Goal: Task Accomplishment & Management: Use online tool/utility

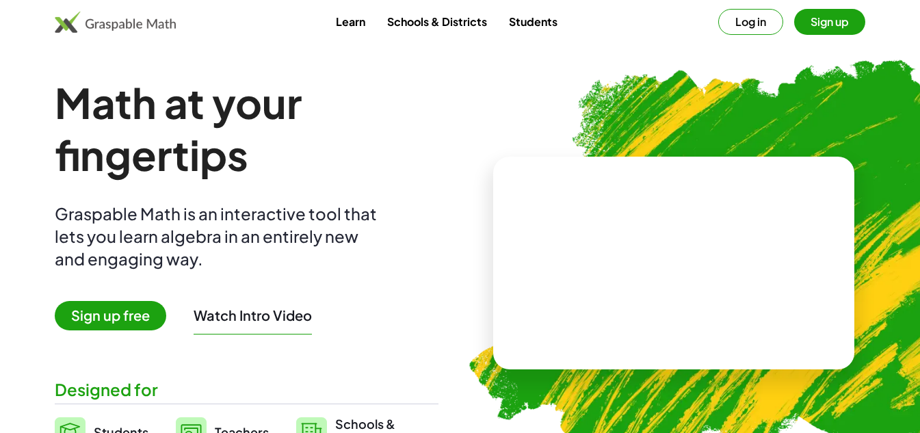
click at [131, 308] on span "Sign up free" at bounding box center [110, 315] width 111 height 29
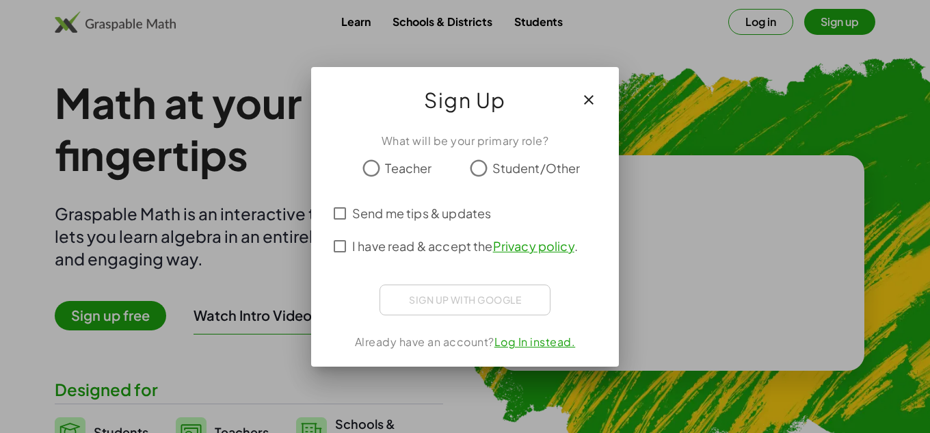
click at [516, 158] on label "Student/Other" at bounding box center [536, 168] width 88 height 27
drag, startPoint x: 438, startPoint y: 213, endPoint x: 427, endPoint y: 206, distance: 12.7
click at [427, 206] on span "Send me tips & updates" at bounding box center [421, 213] width 139 height 18
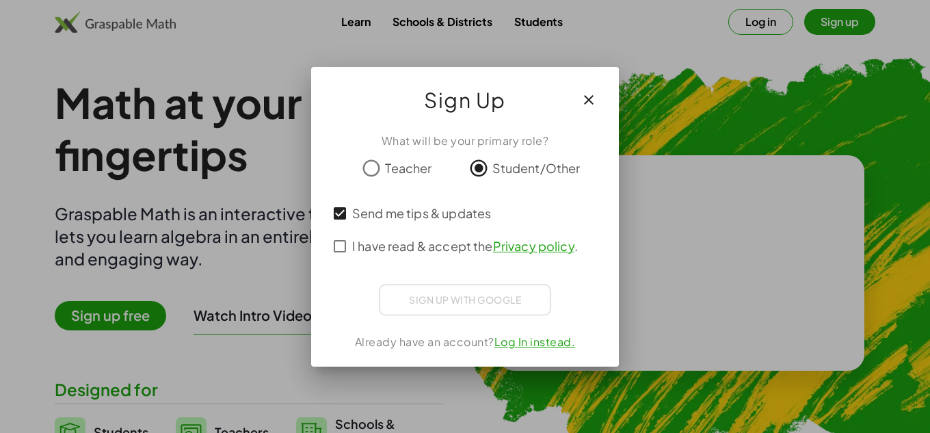
click at [375, 248] on span "I have read & accept the Privacy policy ." at bounding box center [465, 246] width 226 height 18
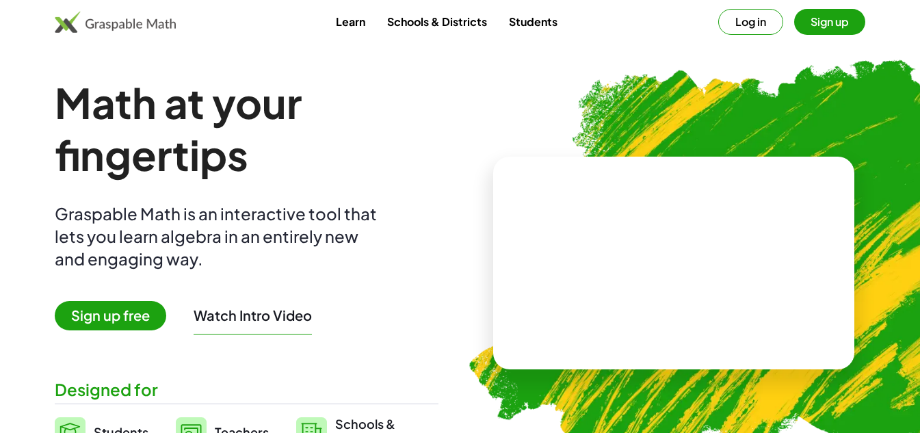
click at [544, 16] on link "Students" at bounding box center [533, 21] width 70 height 25
click at [851, 23] on button "Sign up" at bounding box center [829, 22] width 71 height 26
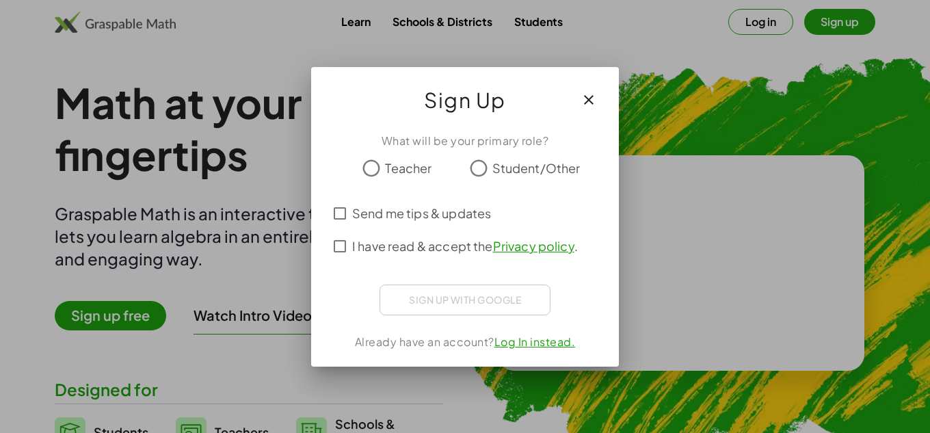
click at [511, 159] on span "Student/Other" at bounding box center [536, 168] width 88 height 18
click at [383, 239] on span "I have read & accept the Privacy policy ." at bounding box center [465, 246] width 226 height 18
click at [400, 207] on span "Send me tips & updates" at bounding box center [421, 213] width 139 height 18
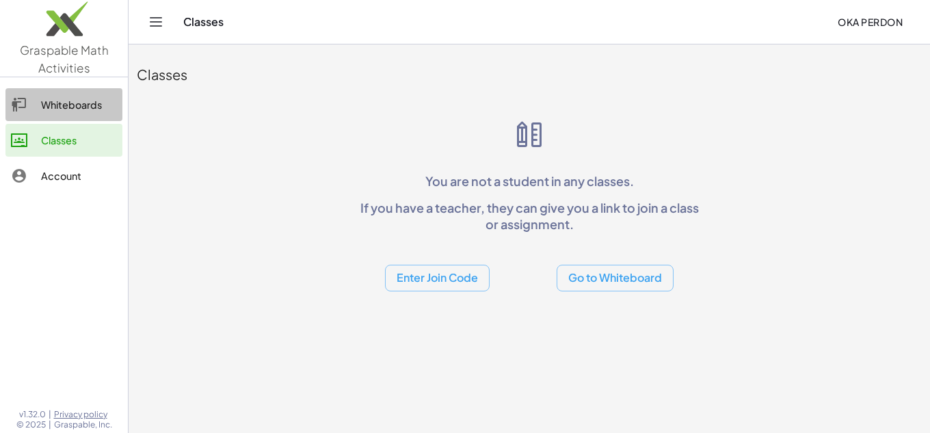
click at [102, 98] on div "Whiteboards" at bounding box center [79, 104] width 76 height 16
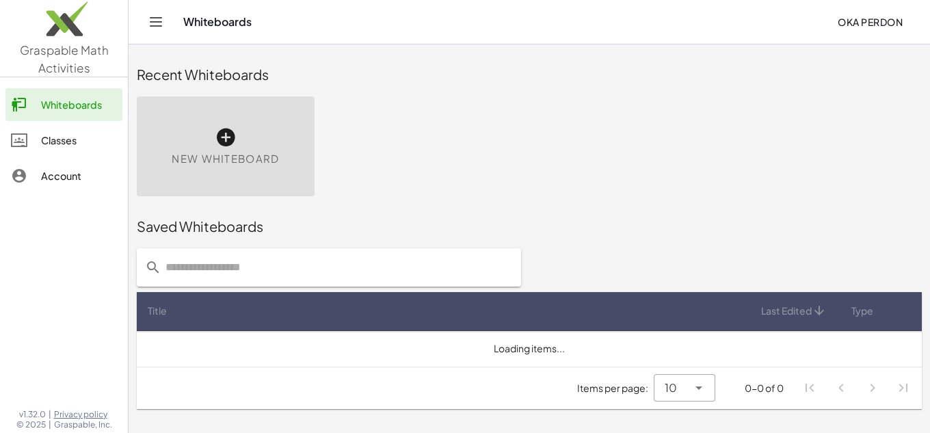
click at [231, 151] on span "New Whiteboard" at bounding box center [225, 159] width 107 height 16
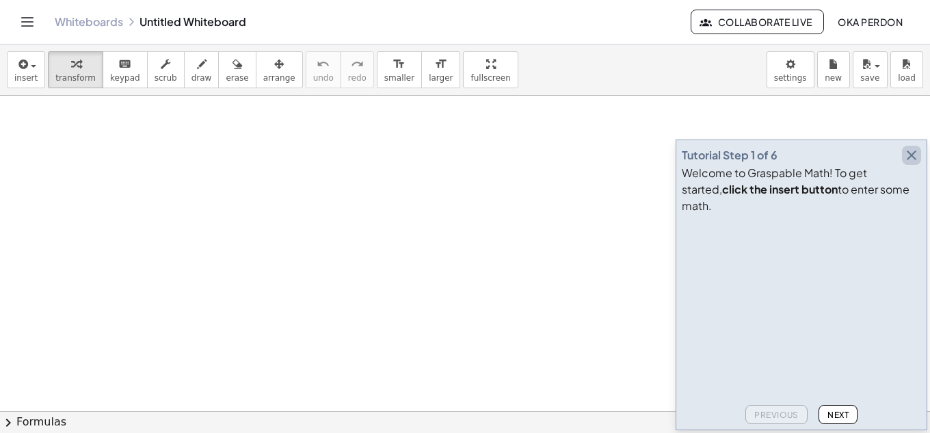
click at [913, 163] on icon "button" at bounding box center [911, 155] width 16 height 16
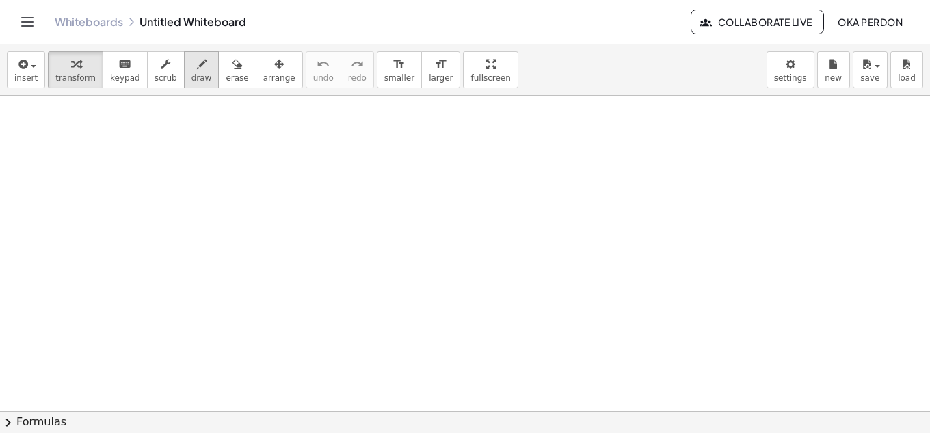
click at [191, 75] on span "draw" at bounding box center [201, 78] width 21 height 10
click at [132, 140] on div at bounding box center [465, 411] width 930 height 630
drag, startPoint x: 159, startPoint y: 129, endPoint x: 122, endPoint y: 219, distance: 98.4
click at [138, 200] on div at bounding box center [465, 411] width 930 height 630
click at [194, 172] on div at bounding box center [465, 411] width 930 height 630
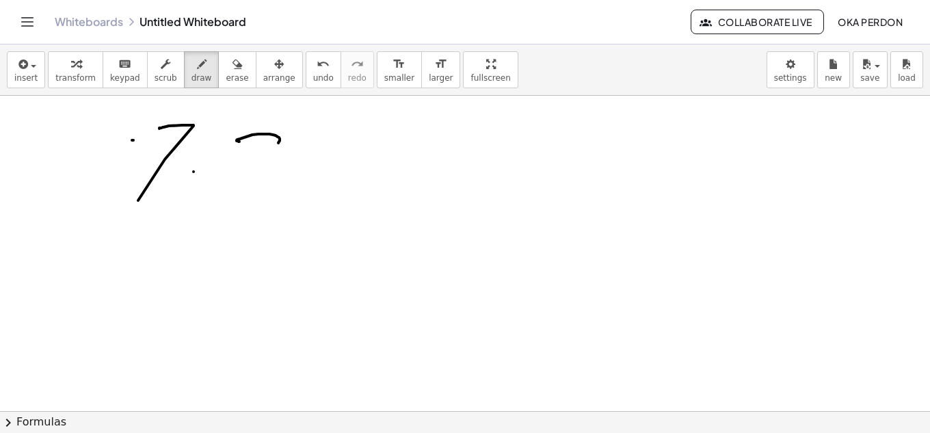
drag, startPoint x: 238, startPoint y: 141, endPoint x: 248, endPoint y: 187, distance: 47.5
click at [262, 165] on div at bounding box center [465, 411] width 930 height 630
drag, startPoint x: 299, startPoint y: 165, endPoint x: 319, endPoint y: 168, distance: 19.3
click at [317, 168] on div at bounding box center [465, 411] width 930 height 630
drag, startPoint x: 306, startPoint y: 155, endPoint x: 306, endPoint y: 165, distance: 9.6
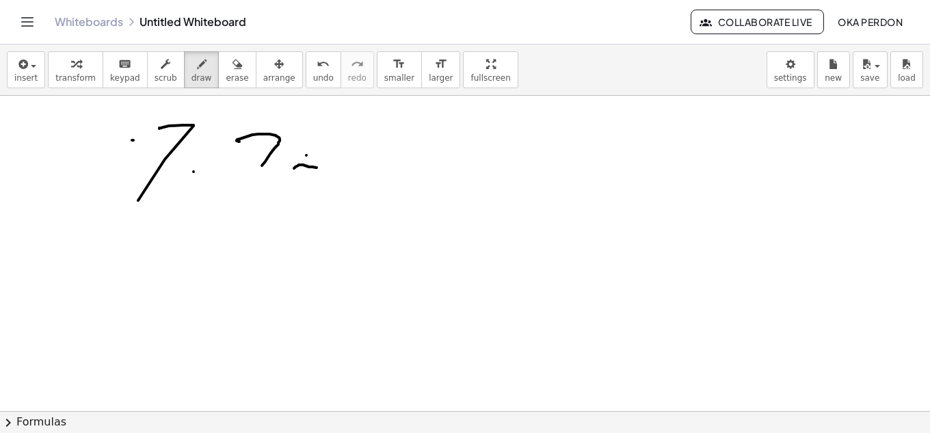
click at [305, 161] on div at bounding box center [465, 411] width 930 height 630
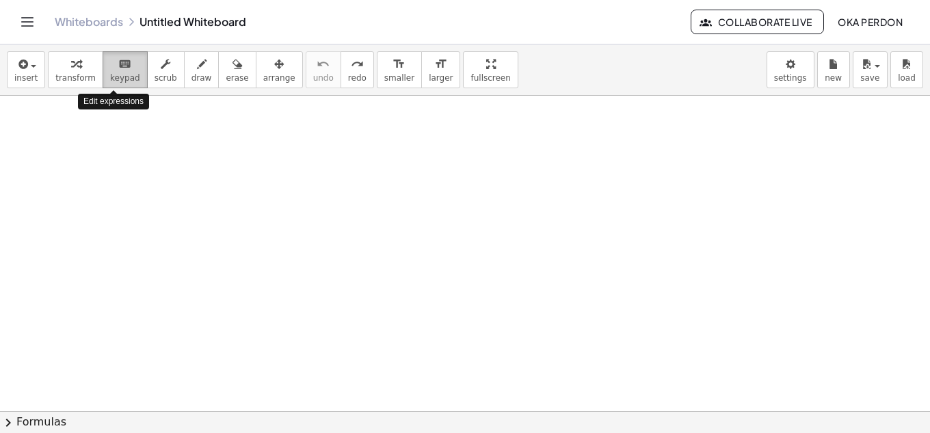
click at [124, 71] on div "keyboard" at bounding box center [125, 63] width 30 height 16
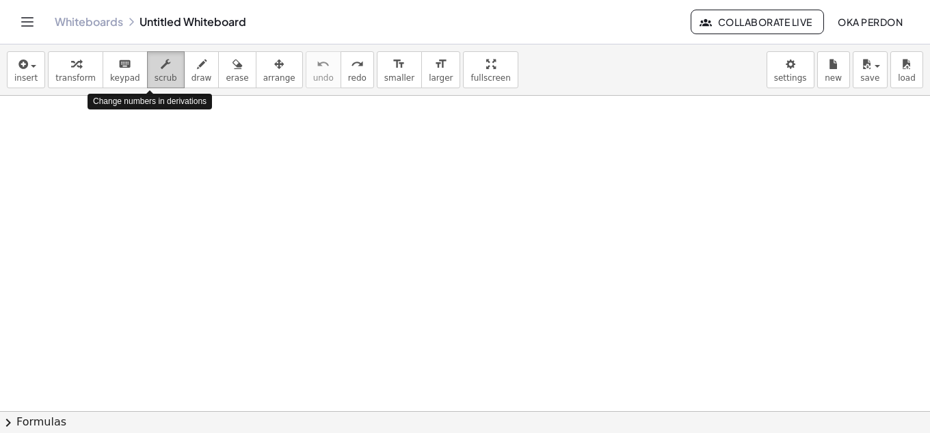
click at [160, 66] on div "button" at bounding box center [166, 63] width 23 height 16
click at [196, 148] on div at bounding box center [465, 411] width 930 height 630
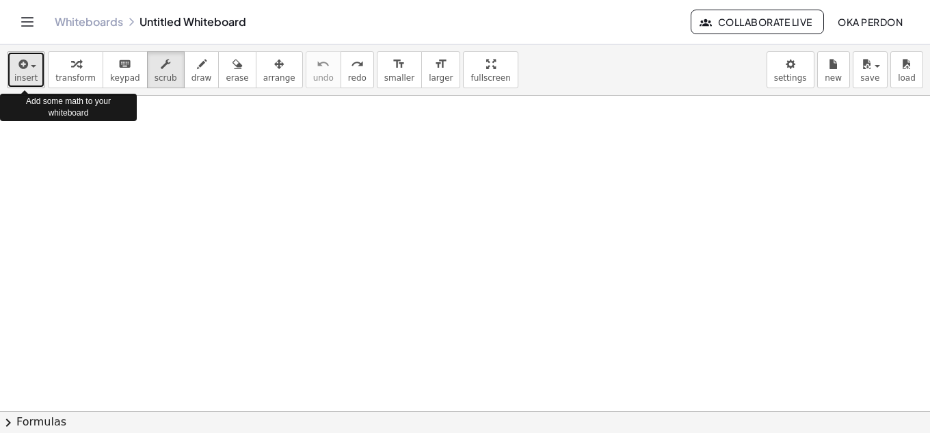
click at [27, 73] on span "insert" at bounding box center [25, 78] width 23 height 10
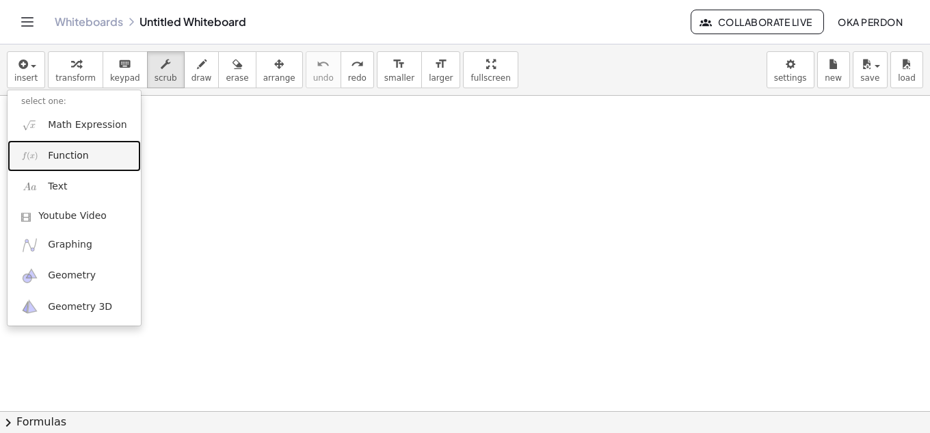
click at [70, 161] on span "Function" at bounding box center [68, 156] width 41 height 14
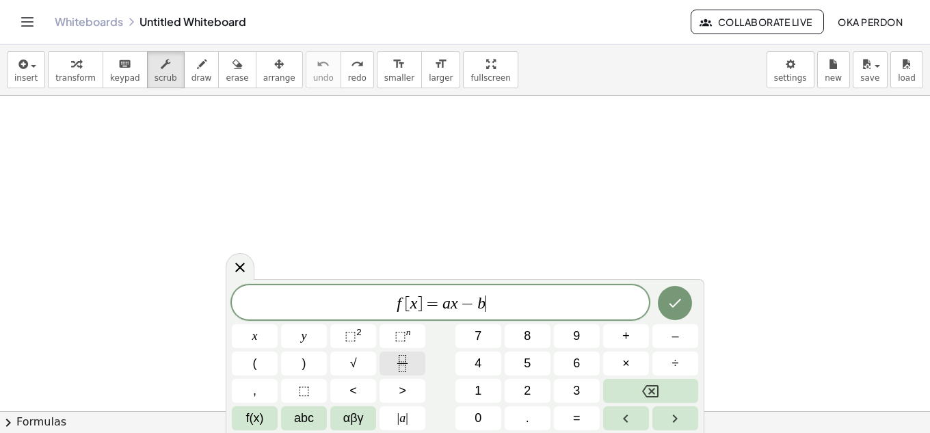
click at [415, 369] on button "Fraction" at bounding box center [402, 363] width 46 height 24
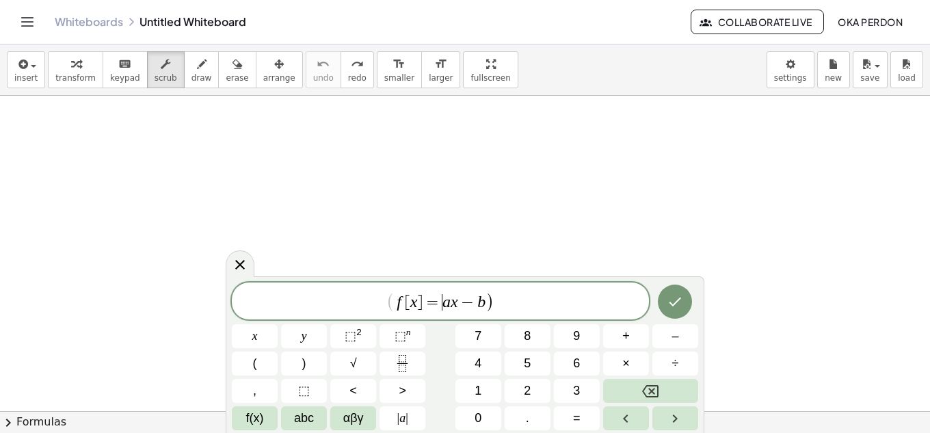
click at [442, 300] on span "f [ x ] = ​ a x − b" at bounding box center [440, 302] width 90 height 16
click at [511, 305] on span "f [ x ] = ( a x − b ) ​" at bounding box center [440, 302] width 417 height 23
click at [393, 360] on button "Fraction" at bounding box center [402, 363] width 46 height 24
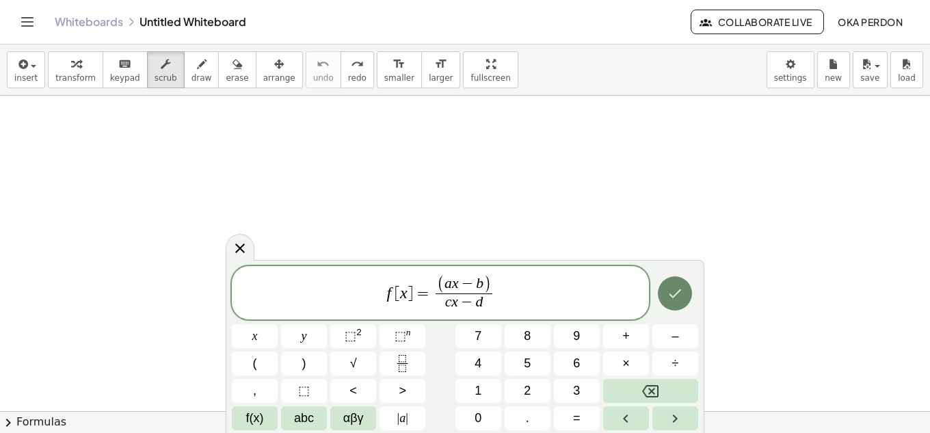
click at [682, 296] on icon "Done" at bounding box center [675, 293] width 16 height 16
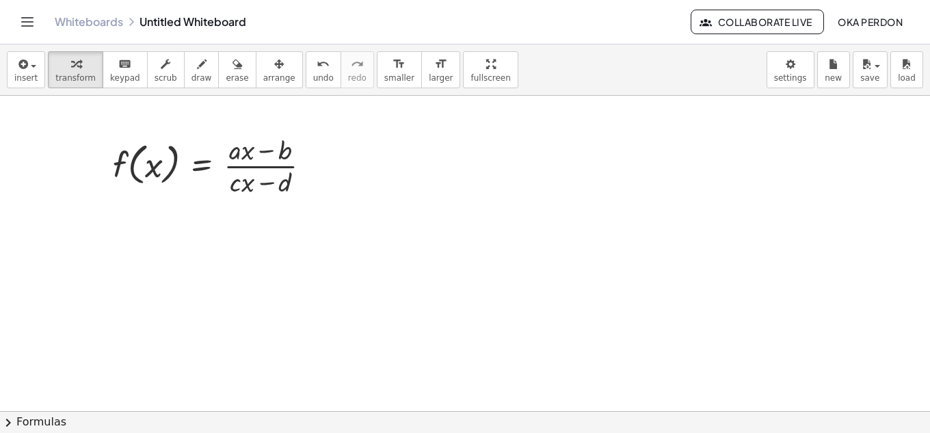
click at [682, 296] on div at bounding box center [465, 411] width 930 height 630
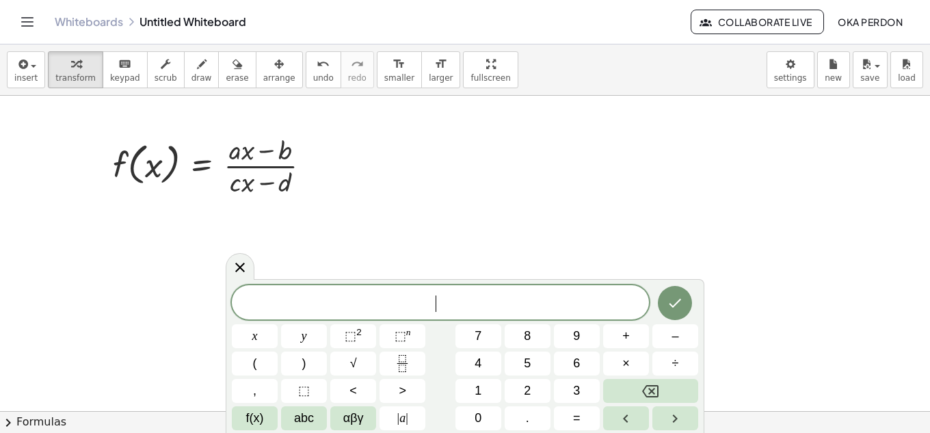
click at [624, 171] on div at bounding box center [465, 411] width 930 height 630
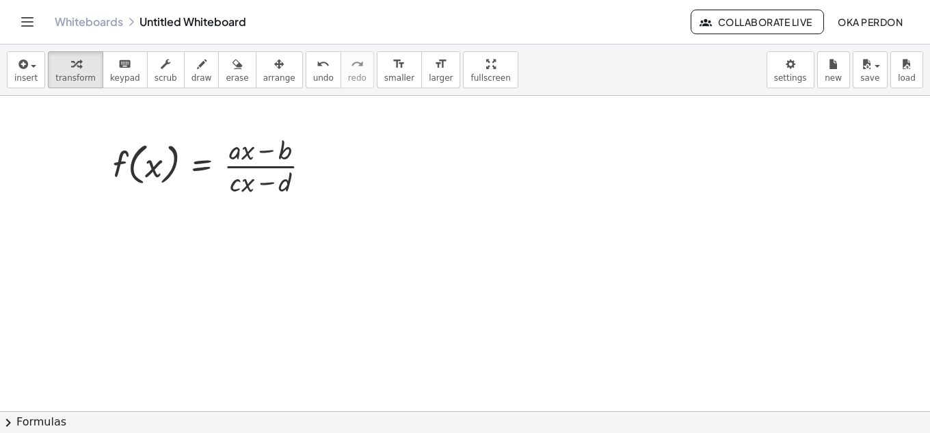
click at [38, 25] on div "Whiteboards Untitled Whiteboard Collaborate Live Oka Perdon" at bounding box center [464, 22] width 897 height 44
click at [29, 25] on icon "Toggle navigation" at bounding box center [27, 22] width 16 height 16
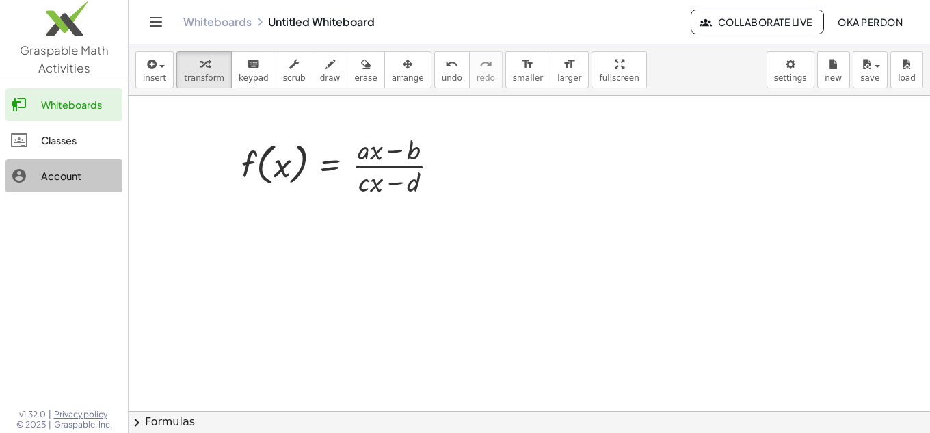
click at [75, 171] on div "Account" at bounding box center [79, 176] width 76 height 16
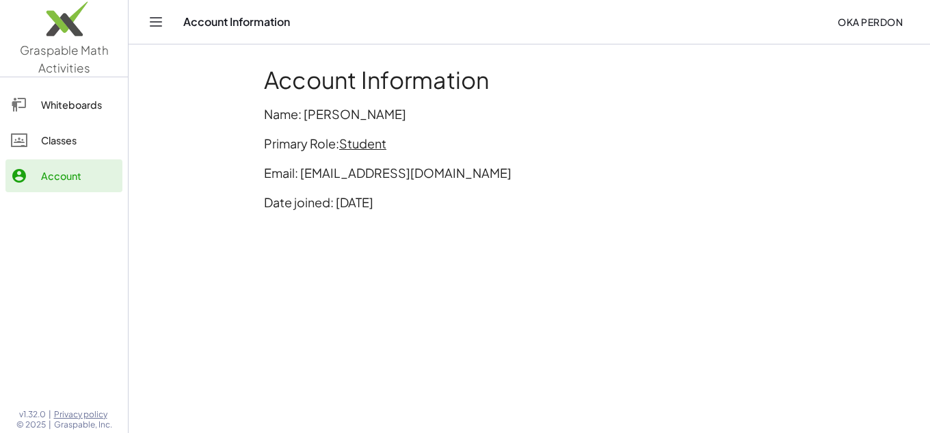
click at [483, 213] on div "Account Information Name: [PERSON_NAME] Primary Role: Student Email: [EMAIL_ADD…" at bounding box center [529, 144] width 547 height 172
click at [891, 15] on button "Oka Perdon" at bounding box center [870, 22] width 87 height 25
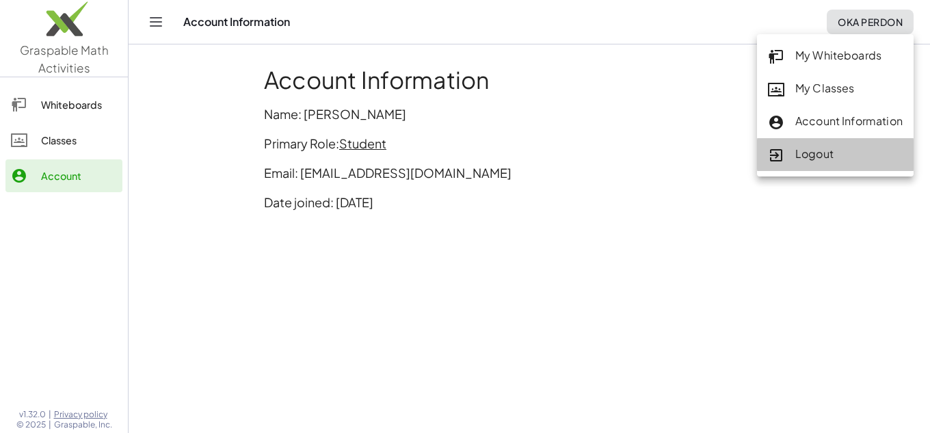
click at [831, 153] on div "Logout" at bounding box center [835, 155] width 135 height 18
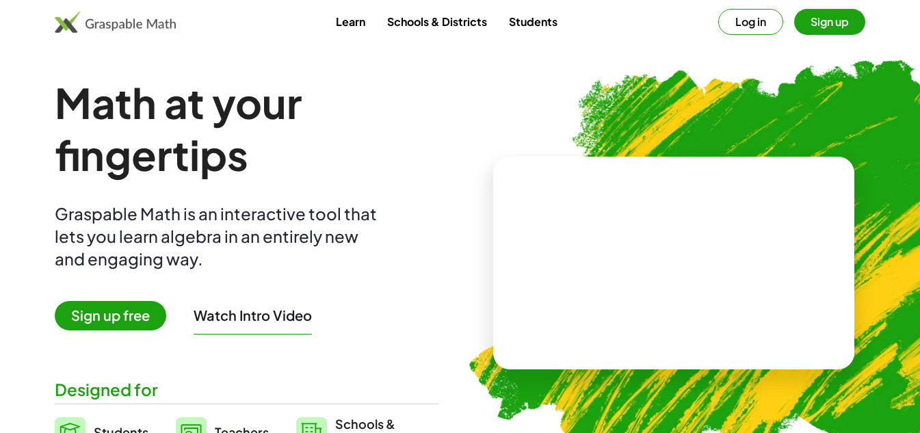
click at [830, 29] on button "Sign up" at bounding box center [829, 22] width 71 height 26
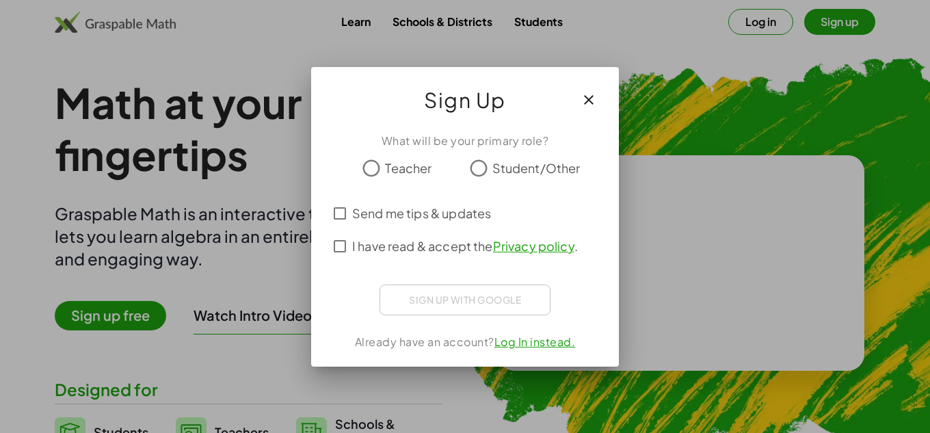
click at [830, 29] on div at bounding box center [465, 216] width 930 height 433
click at [397, 213] on span "Send me tips & updates" at bounding box center [421, 213] width 139 height 18
click at [414, 241] on span "I have read & accept the Privacy policy ." at bounding box center [465, 246] width 226 height 18
click at [585, 95] on icon "button" at bounding box center [589, 100] width 16 height 16
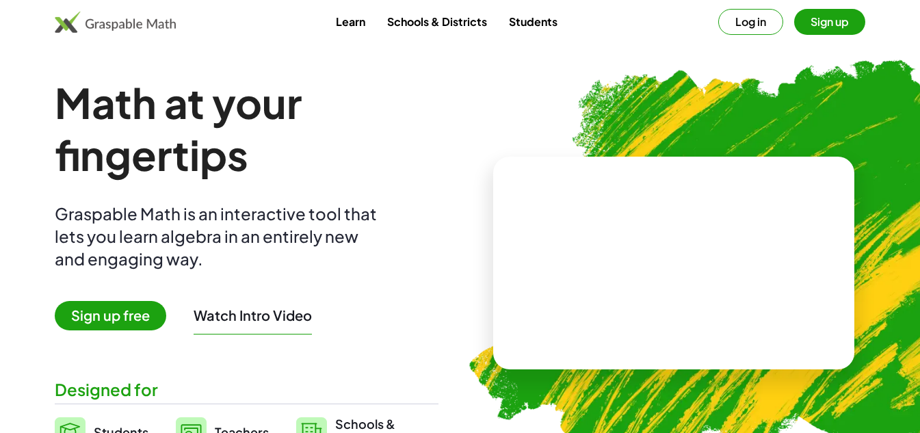
click at [820, 31] on button "Sign up" at bounding box center [829, 22] width 71 height 26
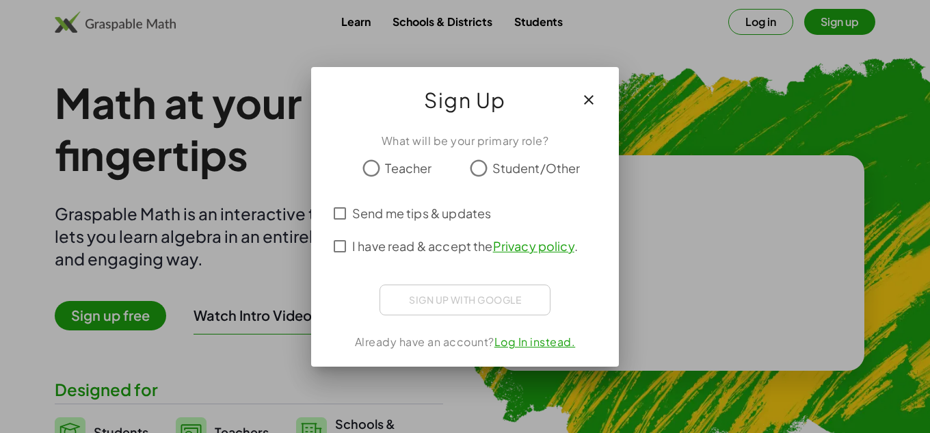
click at [433, 211] on span "Send me tips & updates" at bounding box center [421, 213] width 139 height 18
click at [431, 247] on span "I have read & accept the Privacy policy ." at bounding box center [465, 246] width 226 height 18
click at [455, 281] on div "What will be your primary role? Teacher Student/Other Send me tips & updates I …" at bounding box center [465, 244] width 308 height 245
click at [591, 98] on icon "button" at bounding box center [589, 100] width 16 height 16
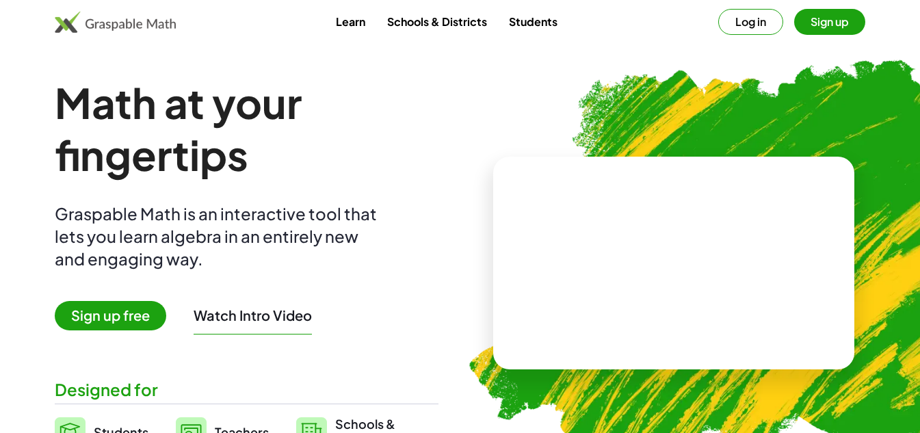
click at [803, 18] on button "Sign up" at bounding box center [829, 22] width 71 height 26
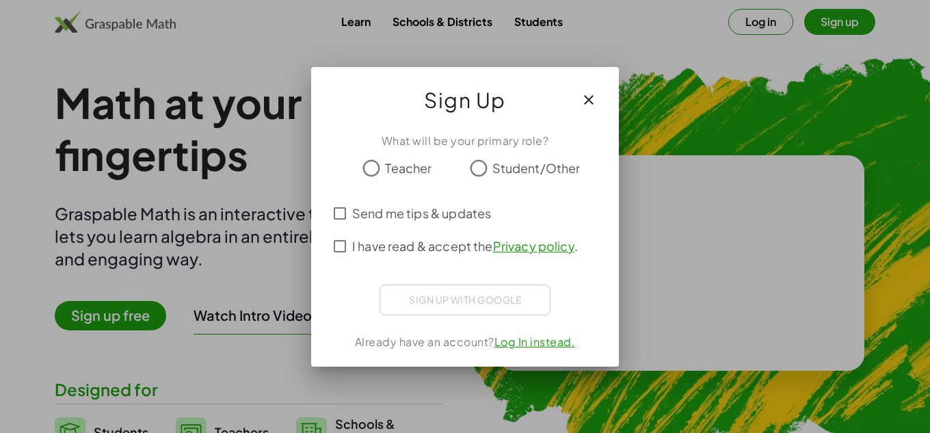
click at [497, 161] on span "Student/Other" at bounding box center [536, 168] width 88 height 18
click at [411, 267] on div "What will be your primary role? Teacher Student/Other Send me tips & updates I …" at bounding box center [465, 244] width 308 height 245
click at [412, 252] on span "I have read & accept the Privacy policy ." at bounding box center [465, 246] width 226 height 18
click at [449, 198] on label "Send me tips & updates" at bounding box center [421, 213] width 139 height 33
